Goal: Transaction & Acquisition: Purchase product/service

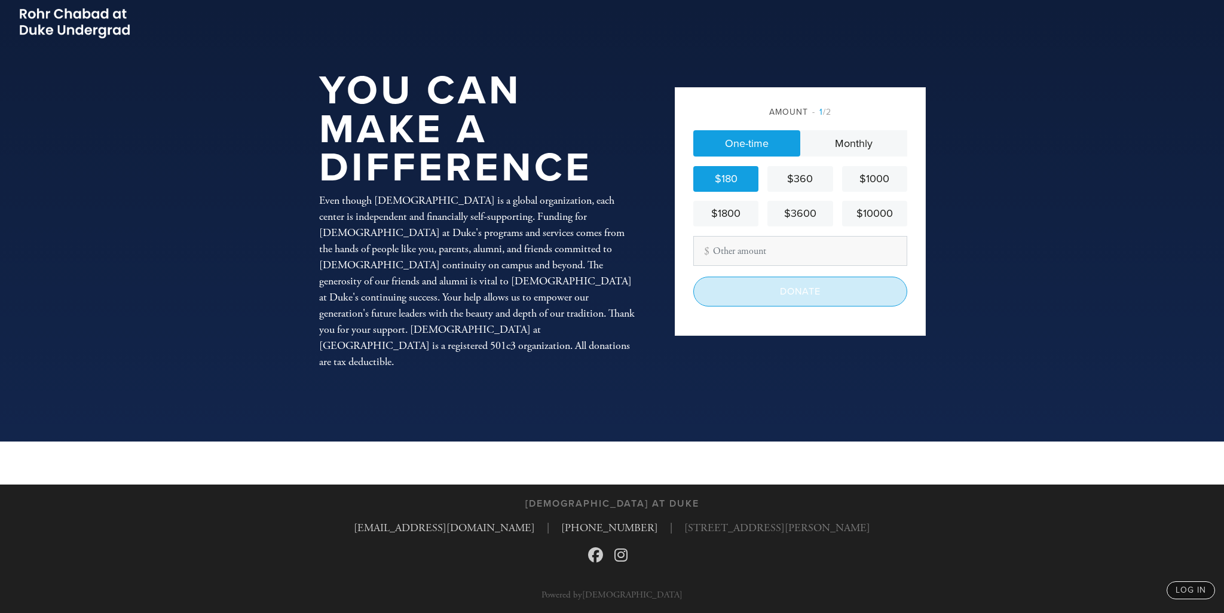
click at [765, 277] on input "Donate" at bounding box center [800, 292] width 214 height 30
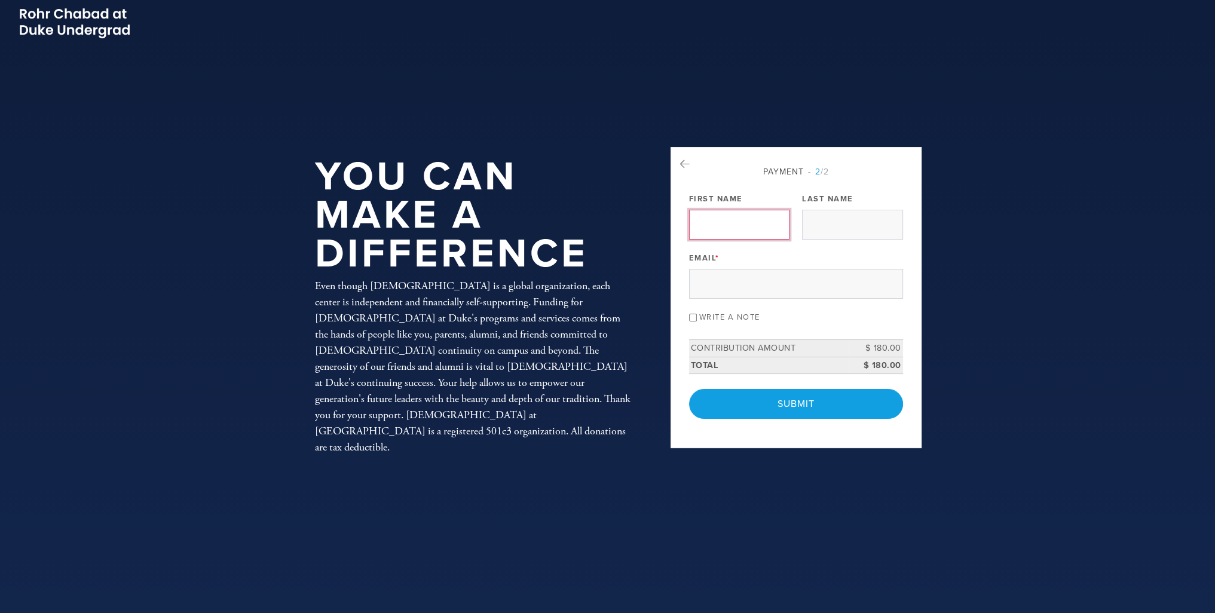
click at [735, 225] on input "First Name" at bounding box center [739, 225] width 100 height 30
type input "Jeremy"
type input "Shuster"
type input "jeremyshu1199@gmail.com"
click at [739, 316] on label "Write a note" at bounding box center [729, 317] width 61 height 10
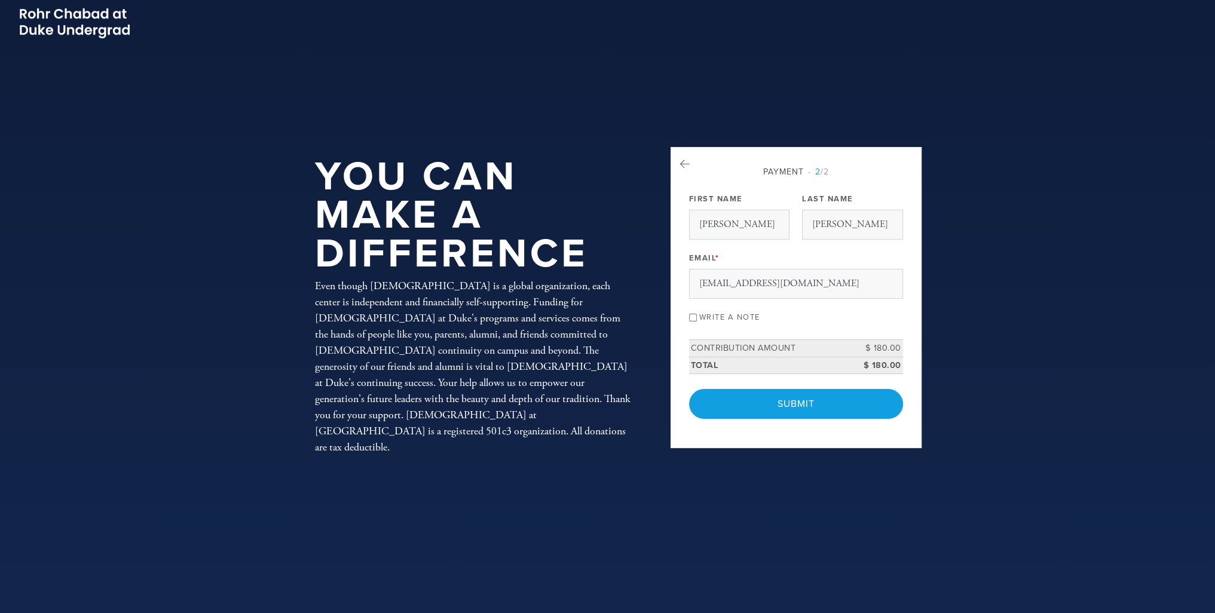
click at [697, 316] on input "Write a note" at bounding box center [693, 318] width 8 height 8
checkbox input "true"
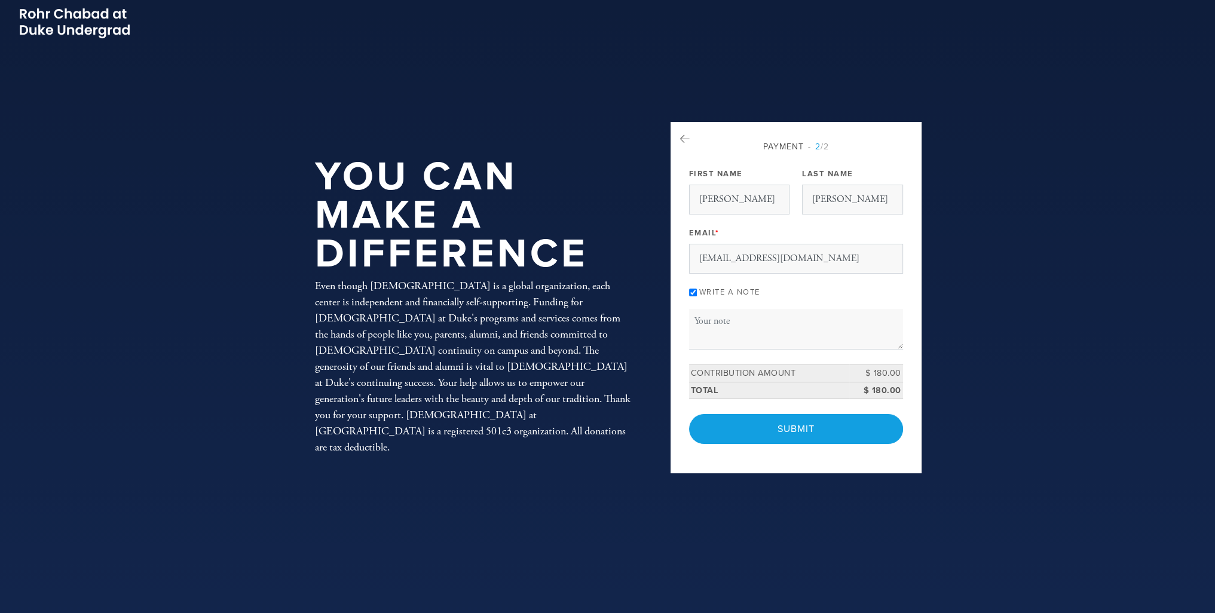
drag, startPoint x: 700, startPoint y: 307, endPoint x: 704, endPoint y: 316, distance: 10.2
click at [700, 308] on div "Payment 2 /2 Payment Processor Pay Later PayPal First Name Jeremy Last Name Shu…" at bounding box center [796, 292] width 214 height 304
click at [704, 317] on textarea "Message or dedication" at bounding box center [796, 329] width 214 height 41
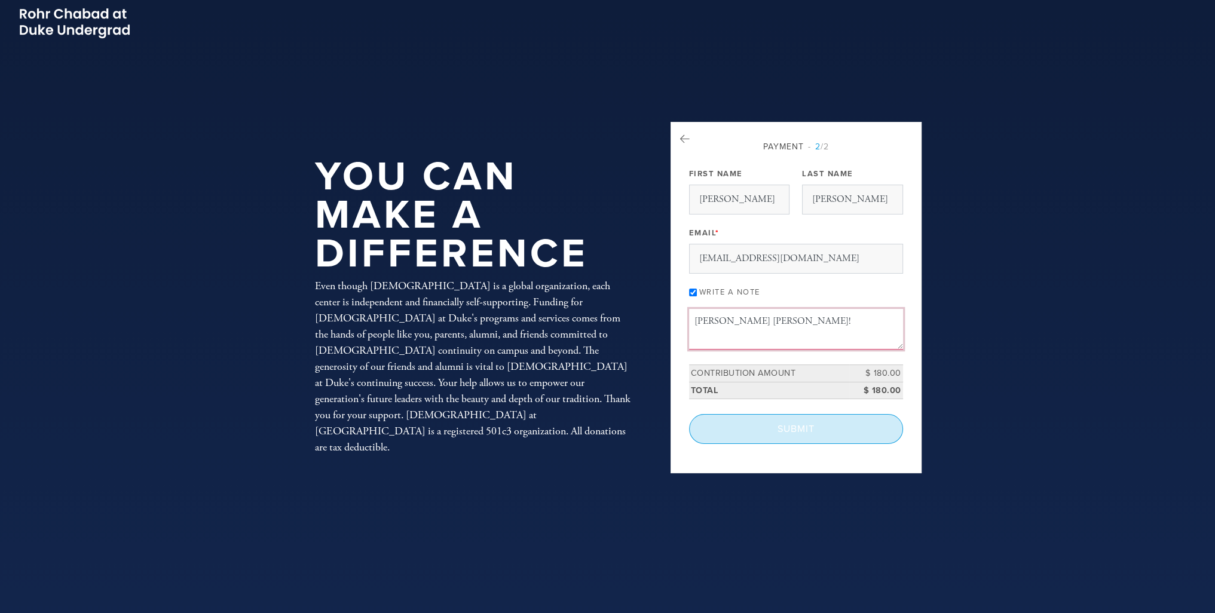
type textarea "Shana Tova!"
click at [744, 424] on input "Submit" at bounding box center [796, 429] width 214 height 30
